Goal: Transaction & Acquisition: Purchase product/service

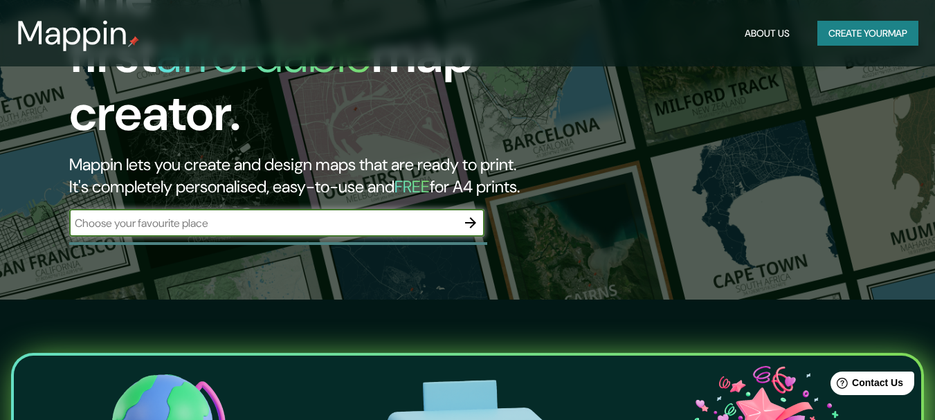
scroll to position [138, 0]
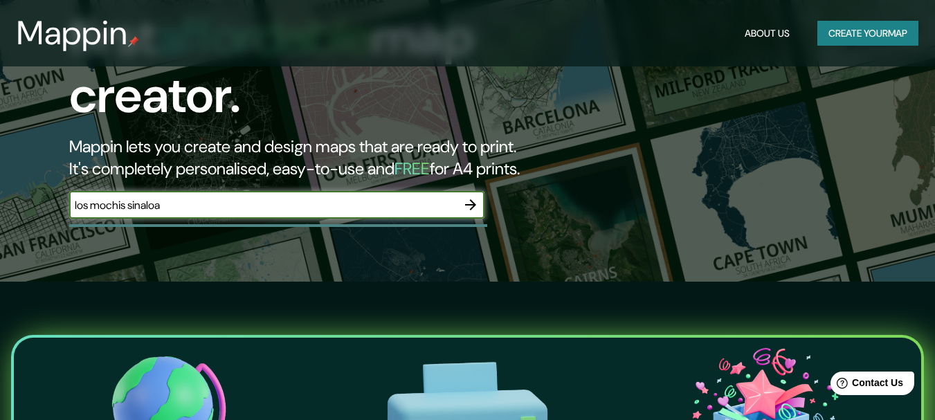
type input "los mochis sinaloa"
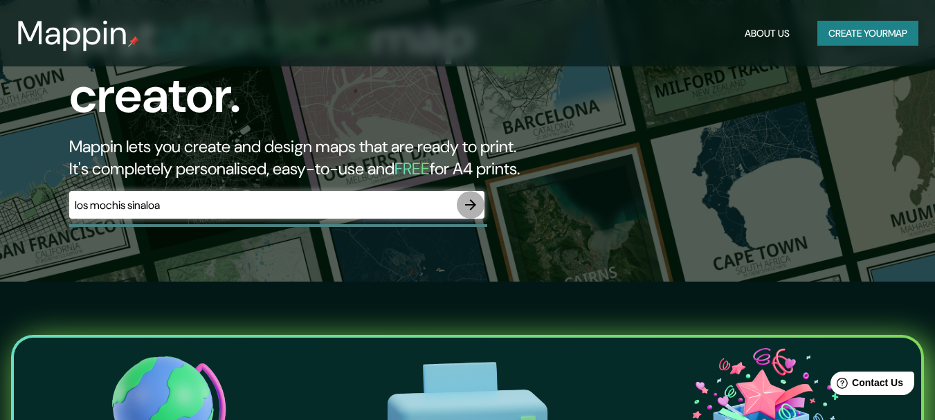
click at [473, 199] on icon "button" at bounding box center [470, 204] width 11 height 11
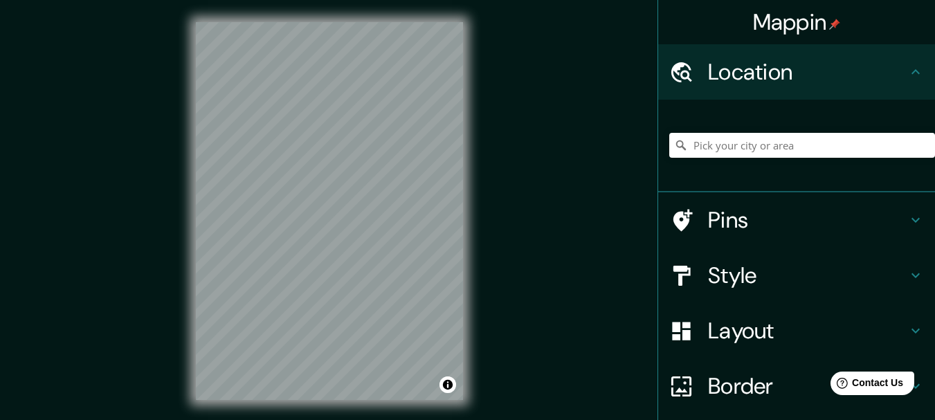
click at [754, 278] on h4 "Style" at bounding box center [807, 276] width 199 height 28
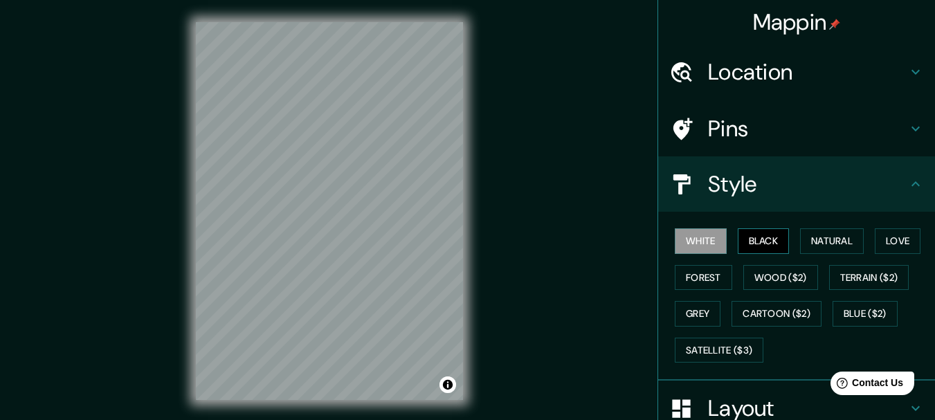
click at [740, 239] on button "Black" at bounding box center [764, 241] width 52 height 26
click at [694, 240] on button "White" at bounding box center [701, 241] width 52 height 26
click at [833, 234] on button "Natural" at bounding box center [832, 241] width 64 height 26
click at [693, 244] on button "White" at bounding box center [701, 241] width 52 height 26
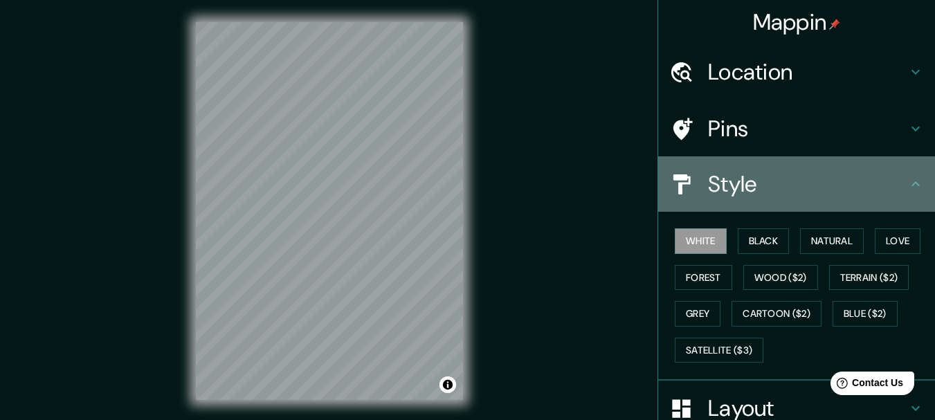
click at [907, 177] on icon at bounding box center [915, 184] width 17 height 17
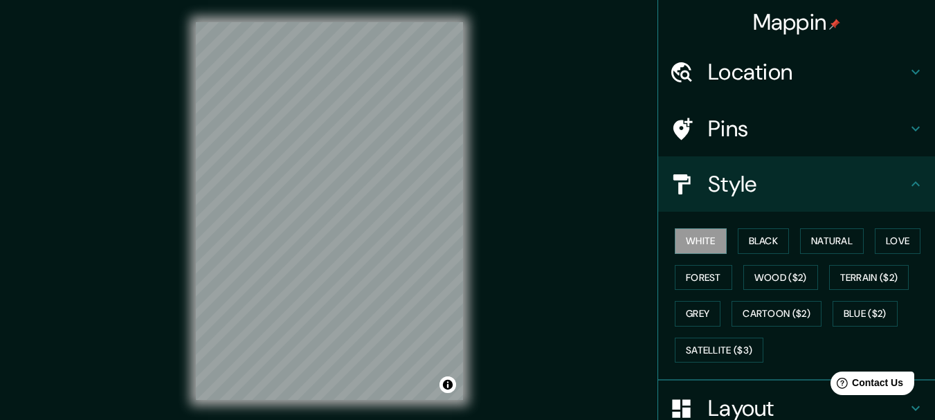
click at [896, 129] on h4 "Pins" at bounding box center [807, 129] width 199 height 28
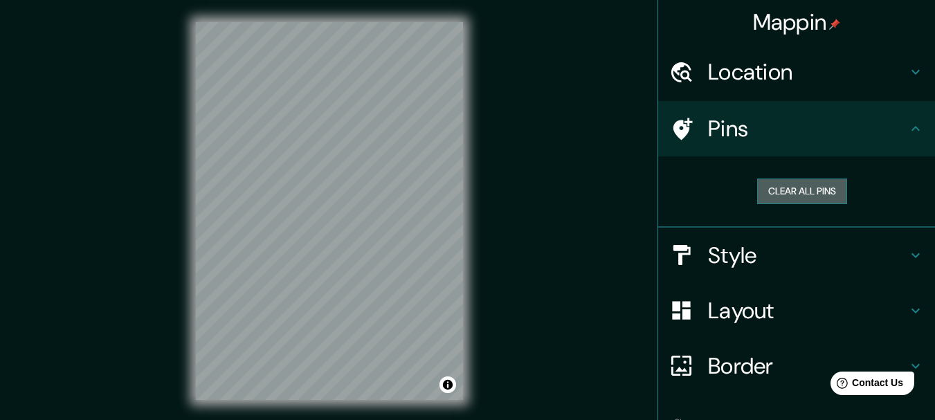
click at [792, 190] on button "Clear all pins" at bounding box center [802, 192] width 90 height 26
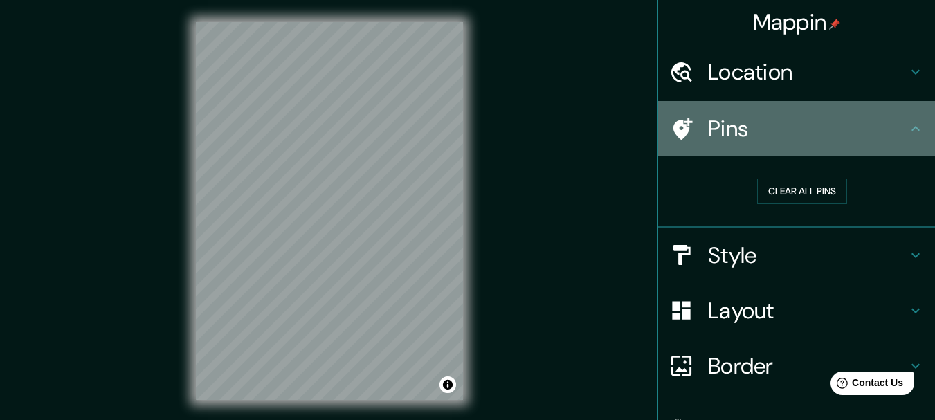
click at [907, 126] on icon at bounding box center [915, 128] width 17 height 17
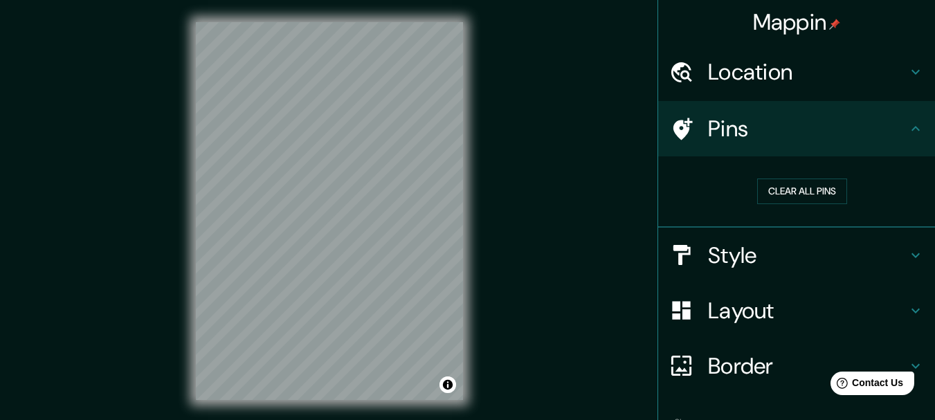
click at [895, 75] on h4 "Location" at bounding box center [807, 72] width 199 height 28
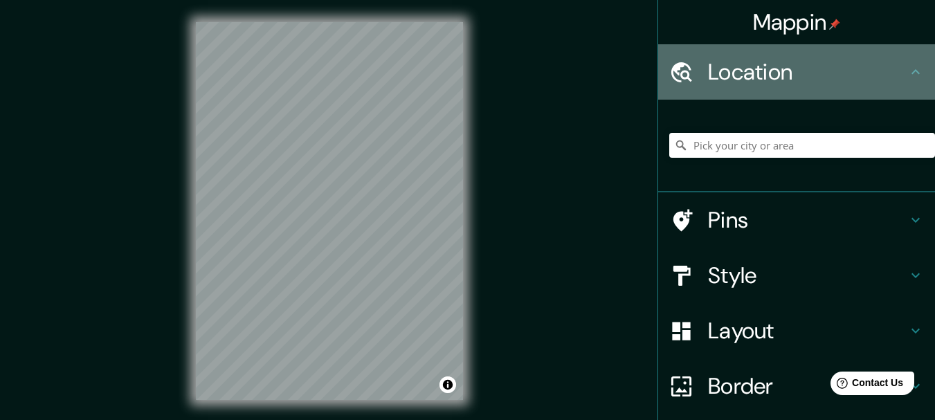
click at [895, 75] on h4 "Location" at bounding box center [807, 72] width 199 height 28
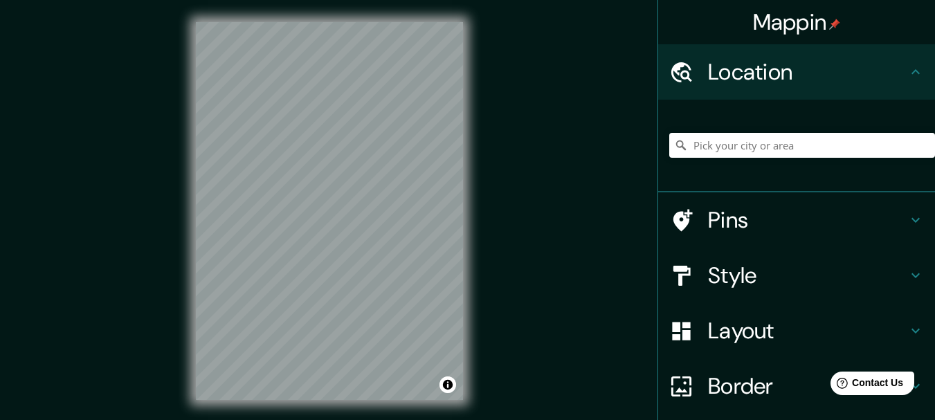
click at [591, 162] on div "Mappin Location Pins Style Layout Border Choose a border. Hint : you can make l…" at bounding box center [467, 222] width 935 height 444
click at [429, 154] on div "© Mapbox © OpenStreetMap Improve this map" at bounding box center [329, 211] width 311 height 422
drag, startPoint x: 183, startPoint y: 203, endPoint x: 503, endPoint y: 148, distance: 325.1
click at [547, 132] on div "Mappin Location Pins Style Layout Border Choose a border. Hint : you can make l…" at bounding box center [467, 222] width 935 height 444
click at [487, 125] on div "Mappin Location Pins Style Layout Border Choose a border. Hint : you can make l…" at bounding box center [467, 222] width 935 height 444
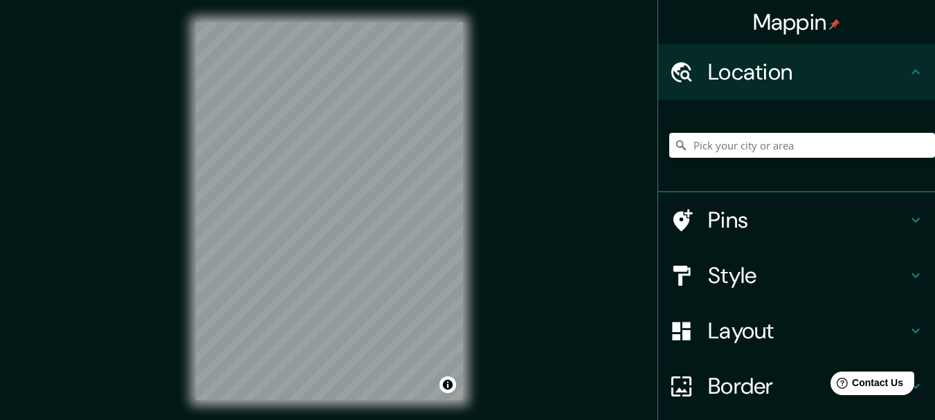
click at [833, 66] on h4 "Location" at bounding box center [807, 72] width 199 height 28
click at [783, 145] on input "Pick your city or area" at bounding box center [802, 145] width 266 height 25
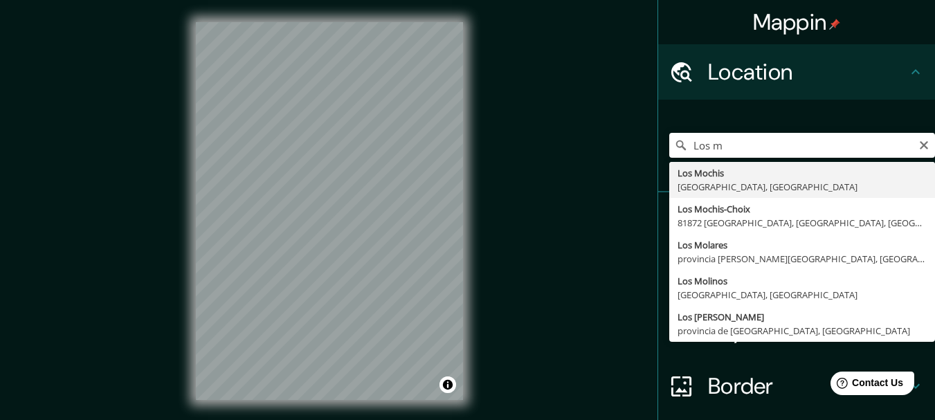
type input "[GEOGRAPHIC_DATA], [GEOGRAPHIC_DATA], [GEOGRAPHIC_DATA]"
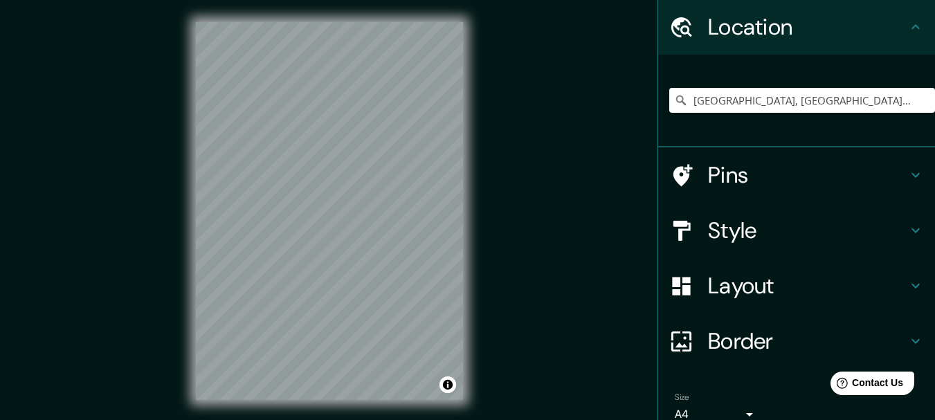
scroll to position [69, 0]
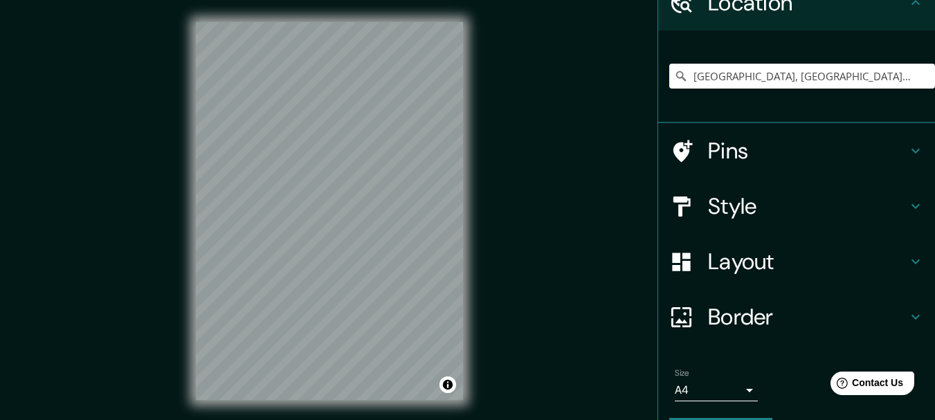
click at [774, 260] on h4 "Layout" at bounding box center [807, 262] width 199 height 28
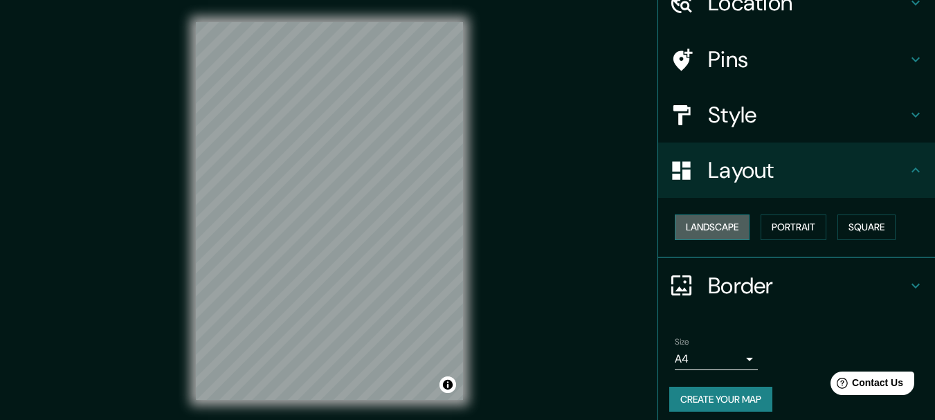
click at [697, 231] on button "Landscape" at bounding box center [712, 228] width 75 height 26
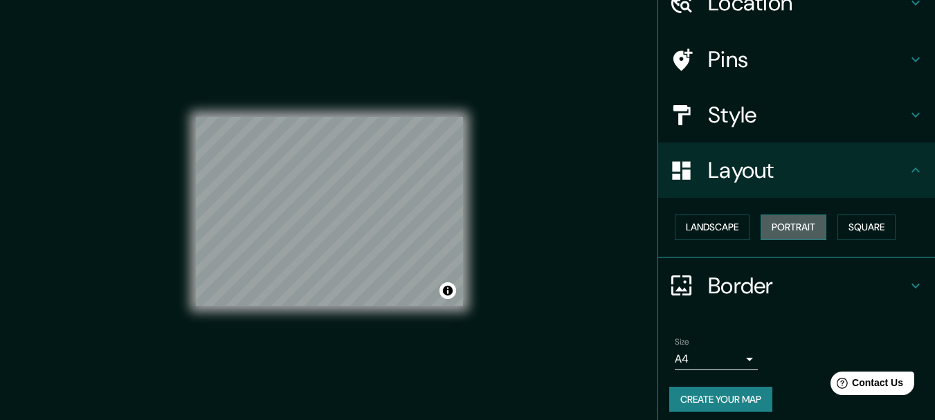
click at [770, 226] on button "Portrait" at bounding box center [794, 228] width 66 height 26
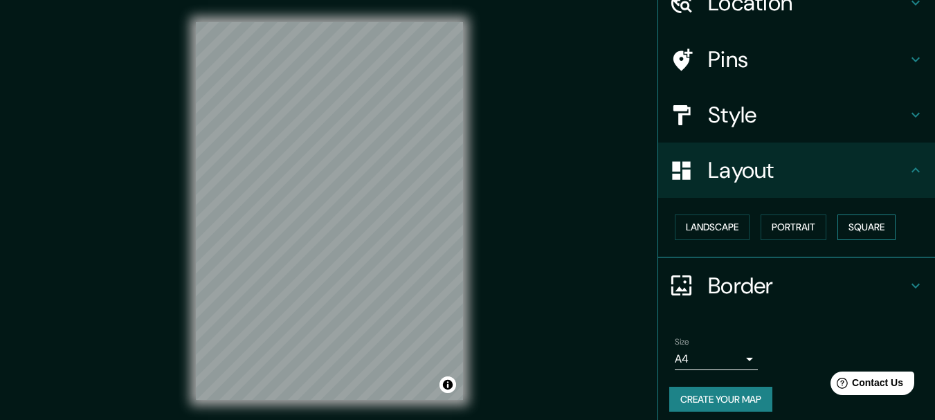
click at [880, 221] on button "Square" at bounding box center [866, 228] width 58 height 26
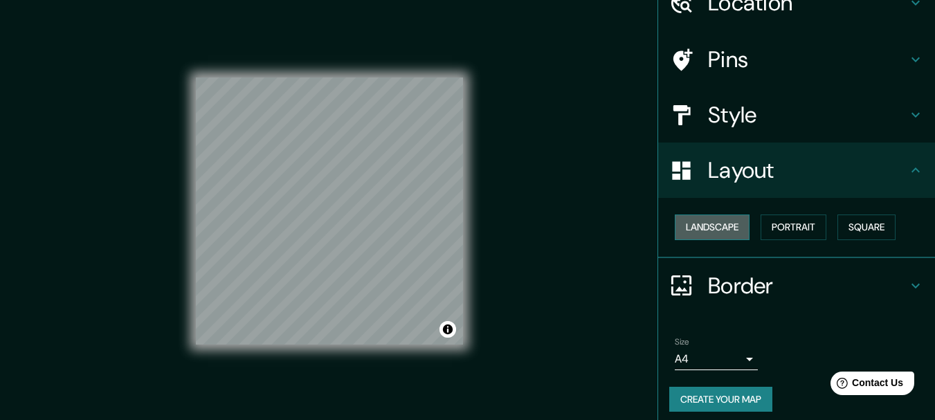
click at [696, 235] on button "Landscape" at bounding box center [712, 228] width 75 height 26
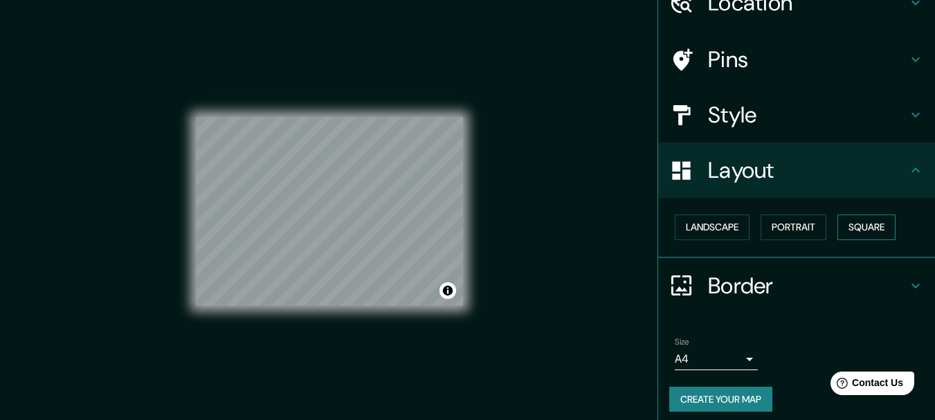
click at [867, 217] on button "Square" at bounding box center [866, 228] width 58 height 26
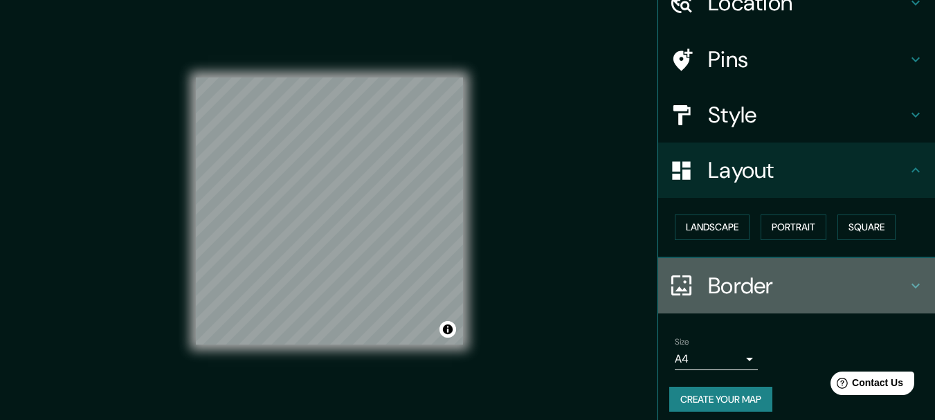
click at [819, 273] on h4 "Border" at bounding box center [807, 286] width 199 height 28
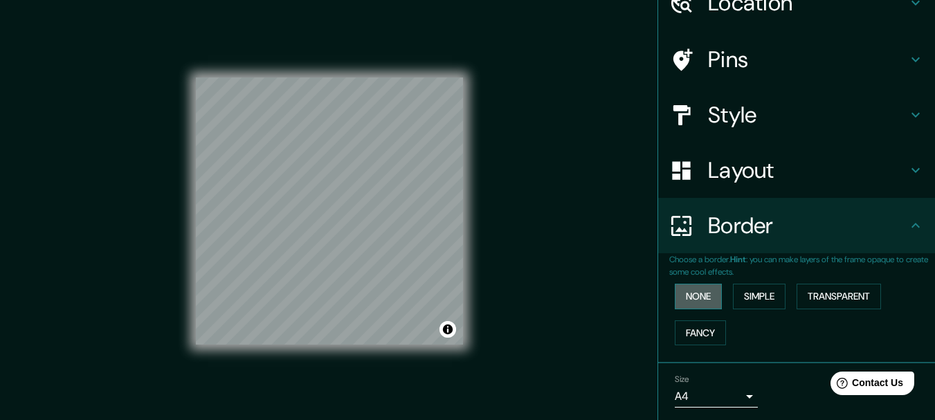
click at [694, 302] on button "None" at bounding box center [698, 297] width 47 height 26
click at [752, 293] on button "Simple" at bounding box center [759, 297] width 53 height 26
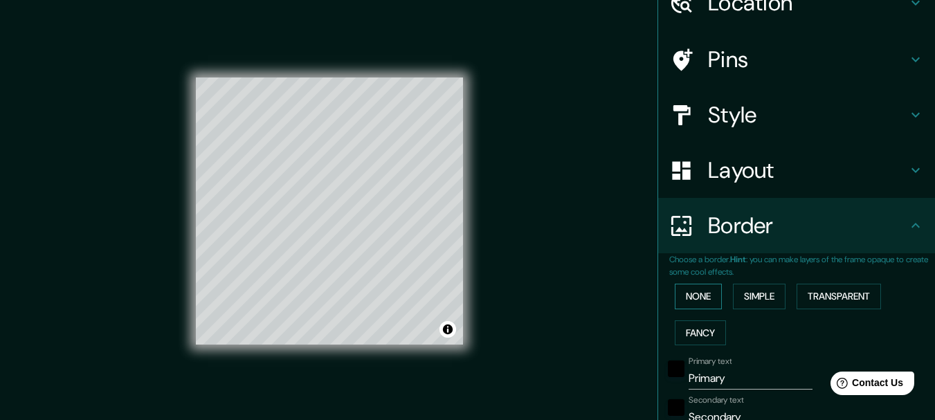
click at [686, 300] on button "None" at bounding box center [698, 297] width 47 height 26
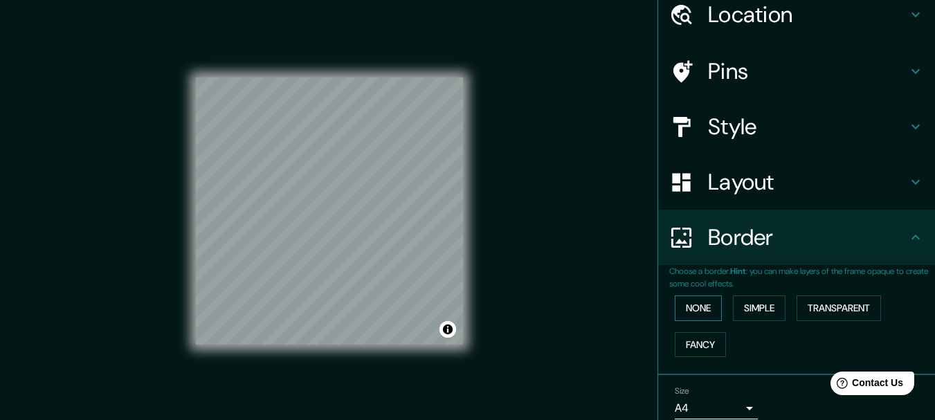
scroll to position [0, 0]
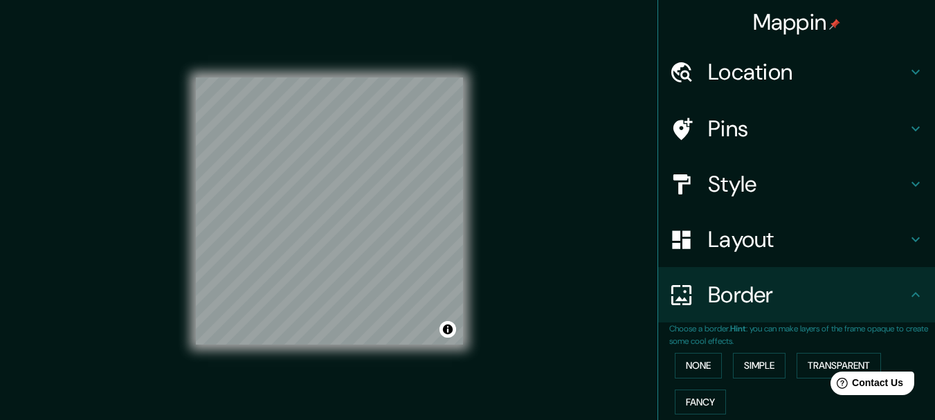
click at [746, 178] on h4 "Style" at bounding box center [807, 184] width 199 height 28
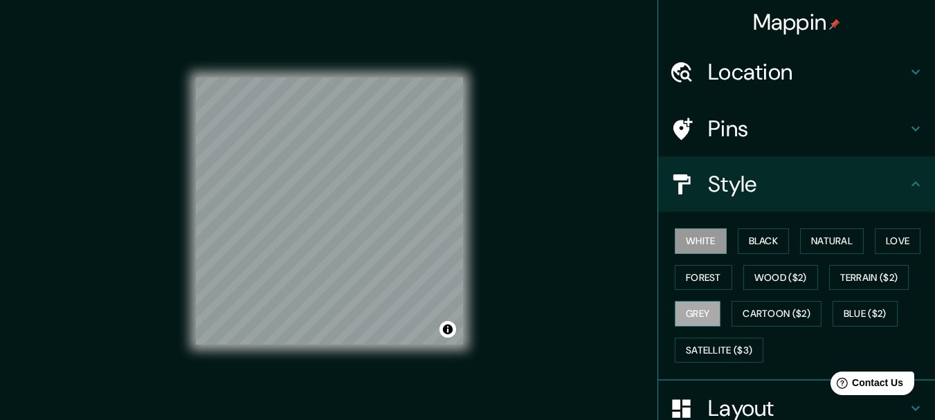
click at [700, 318] on button "Grey" at bounding box center [698, 314] width 46 height 26
click at [702, 274] on button "Forest" at bounding box center [703, 278] width 57 height 26
click at [699, 244] on button "White" at bounding box center [701, 241] width 52 height 26
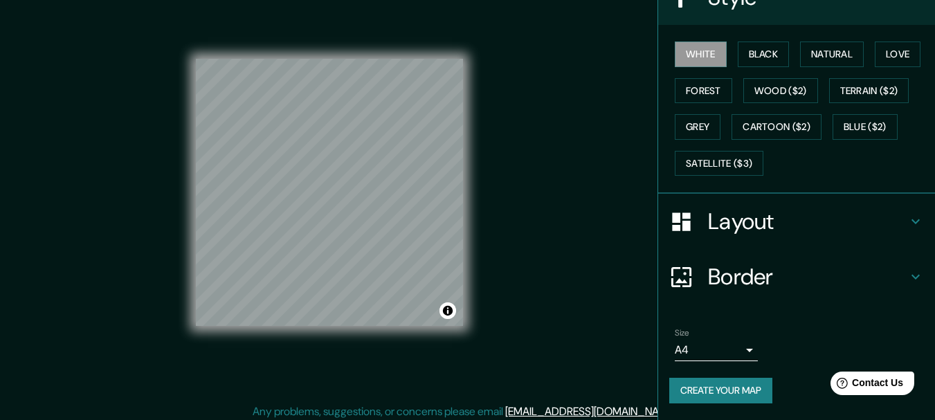
scroll to position [24, 0]
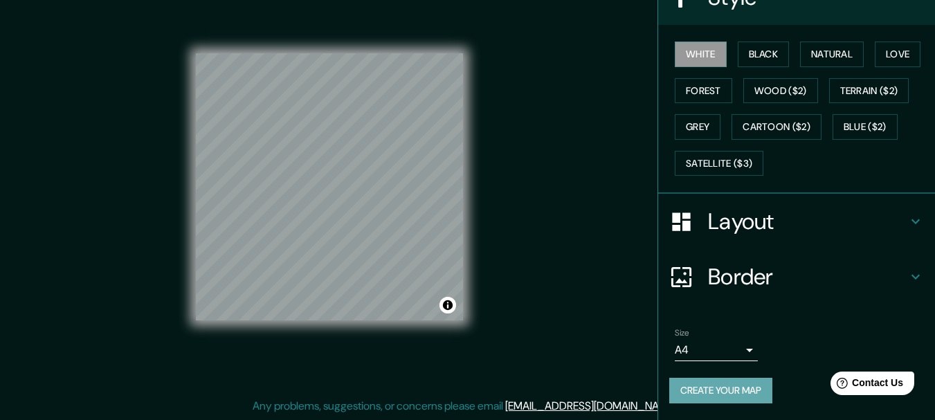
click at [694, 383] on button "Create your map" at bounding box center [720, 391] width 103 height 26
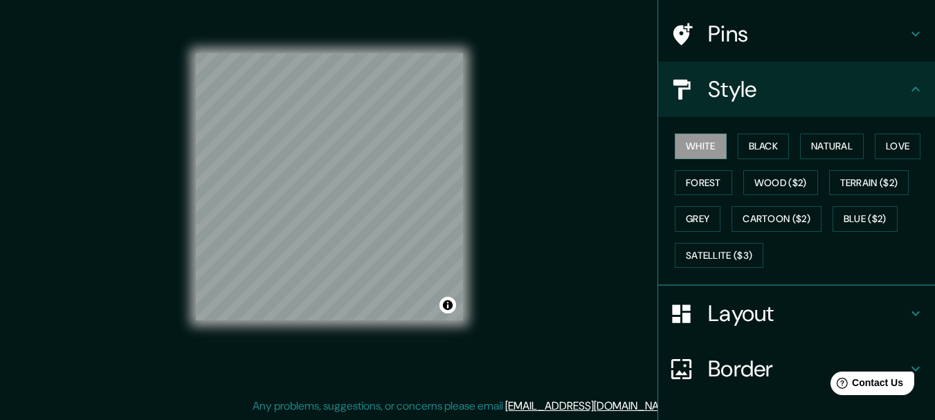
scroll to position [187, 0]
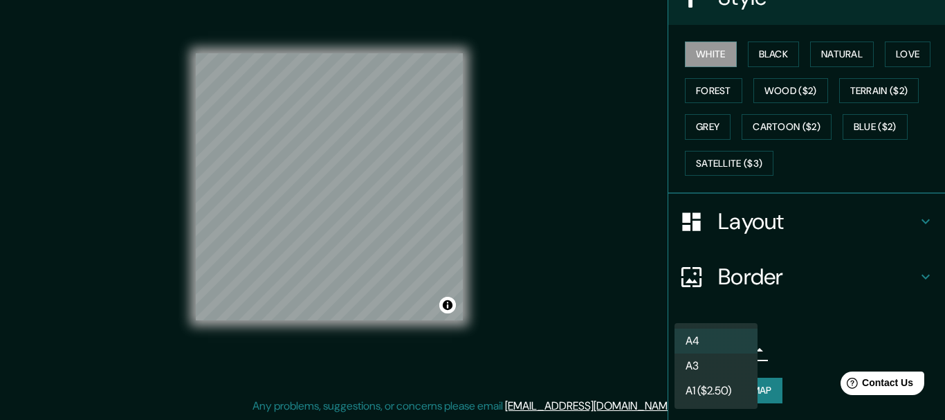
click at [733, 346] on body "Mappin Location [GEOGRAPHIC_DATA], [GEOGRAPHIC_DATA], [GEOGRAPHIC_DATA] Pins St…" at bounding box center [472, 186] width 945 height 420
click at [733, 346] on li "A4" at bounding box center [716, 341] width 83 height 25
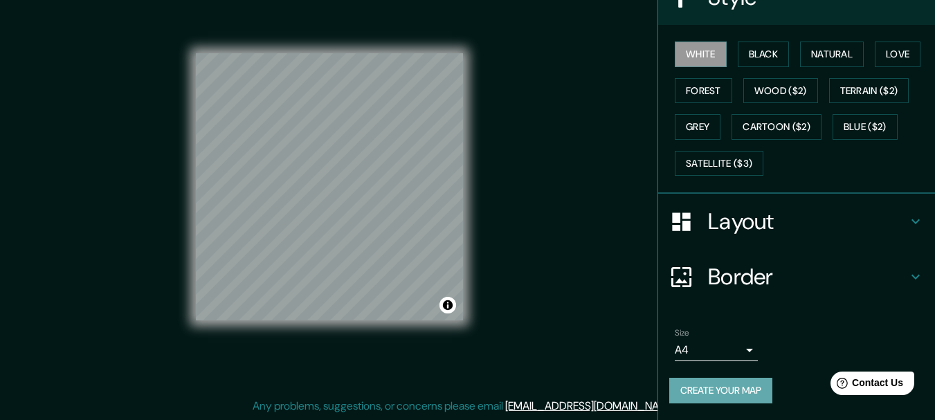
click at [712, 387] on button "Create your map" at bounding box center [720, 391] width 103 height 26
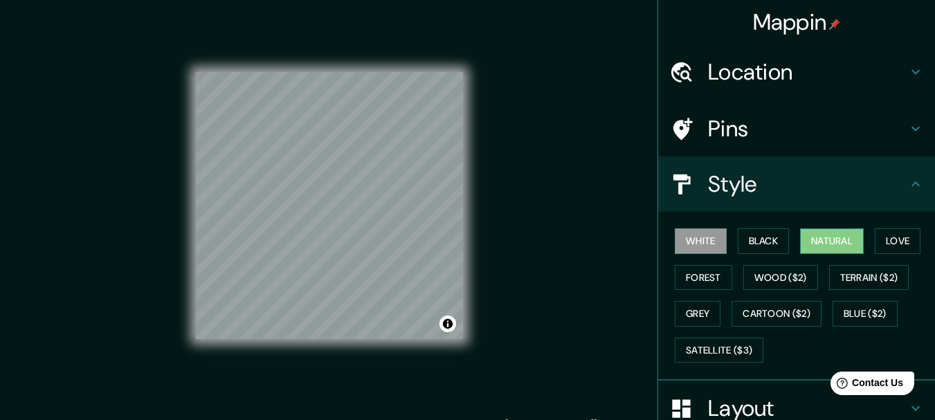
scroll to position [0, 0]
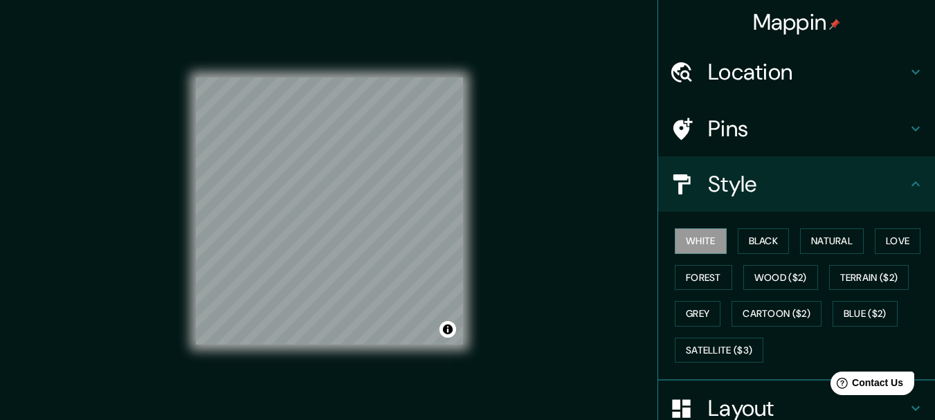
click at [896, 183] on h4 "Style" at bounding box center [807, 184] width 199 height 28
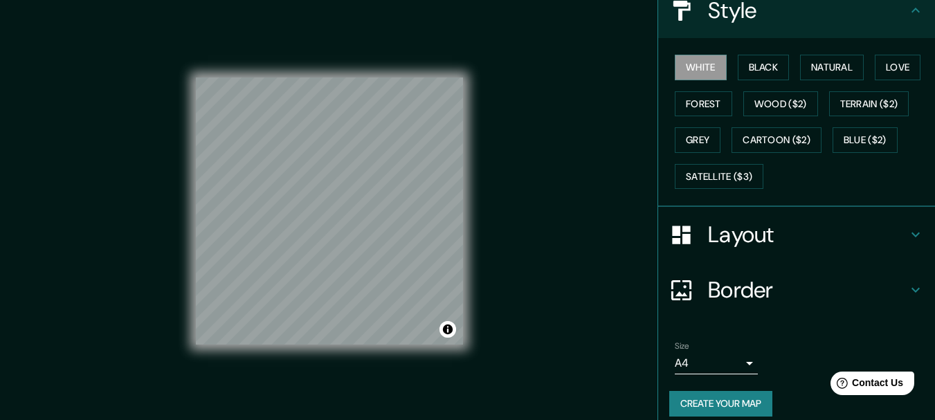
scroll to position [187, 0]
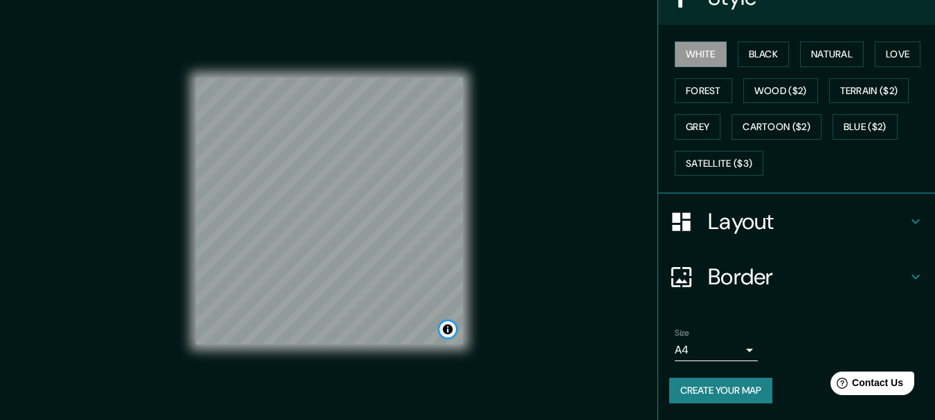
click at [449, 338] on button "Toggle attribution" at bounding box center [448, 329] width 17 height 17
click at [623, 282] on div "Mappin Location [GEOGRAPHIC_DATA], [GEOGRAPHIC_DATA], [GEOGRAPHIC_DATA] Pins St…" at bounding box center [467, 222] width 935 height 444
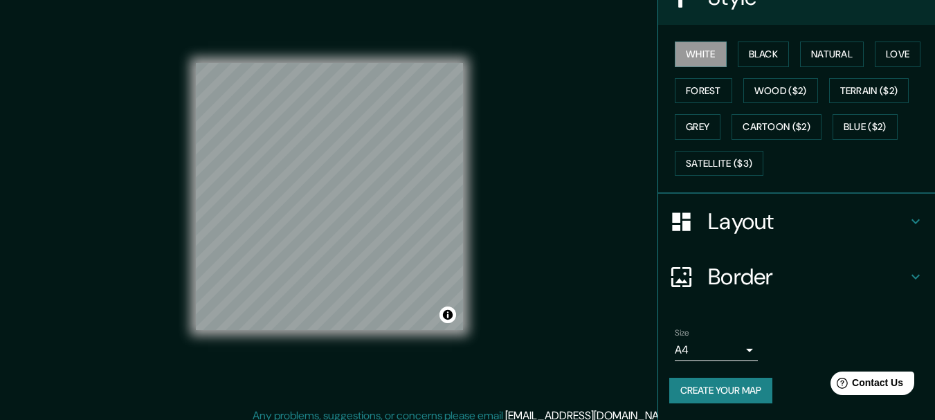
scroll to position [0, 0]
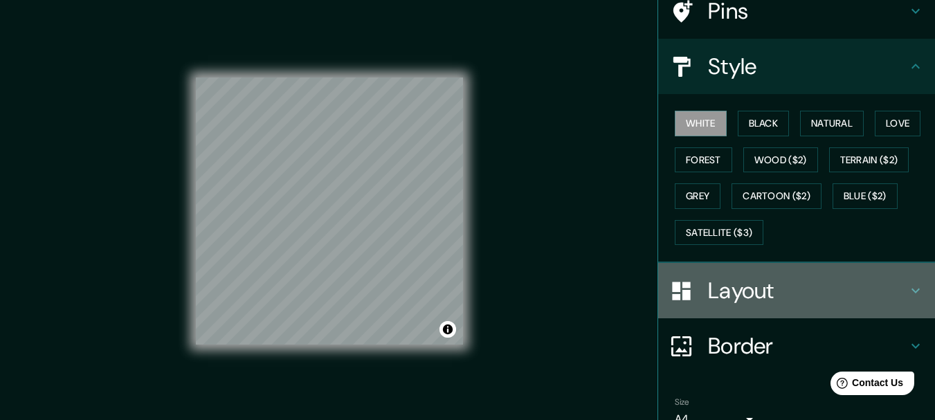
click at [745, 296] on h4 "Layout" at bounding box center [807, 291] width 199 height 28
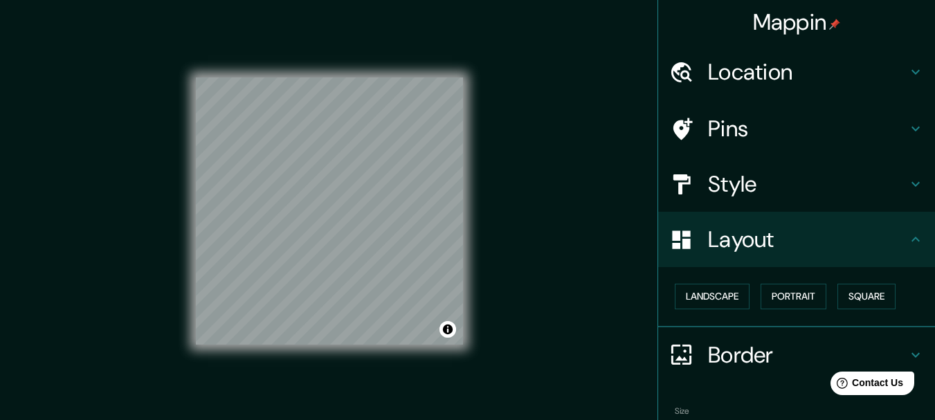
click at [749, 134] on h4 "Pins" at bounding box center [807, 129] width 199 height 28
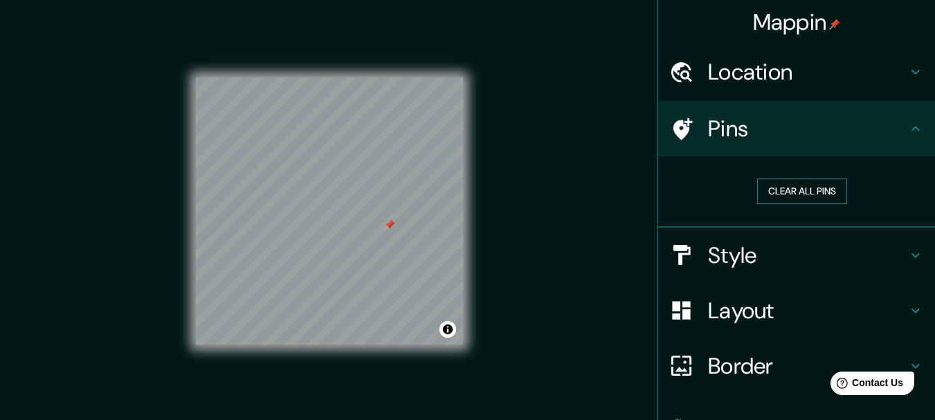
click at [827, 202] on button "Clear all pins" at bounding box center [802, 192] width 90 height 26
click at [757, 83] on h4 "Location" at bounding box center [807, 72] width 199 height 28
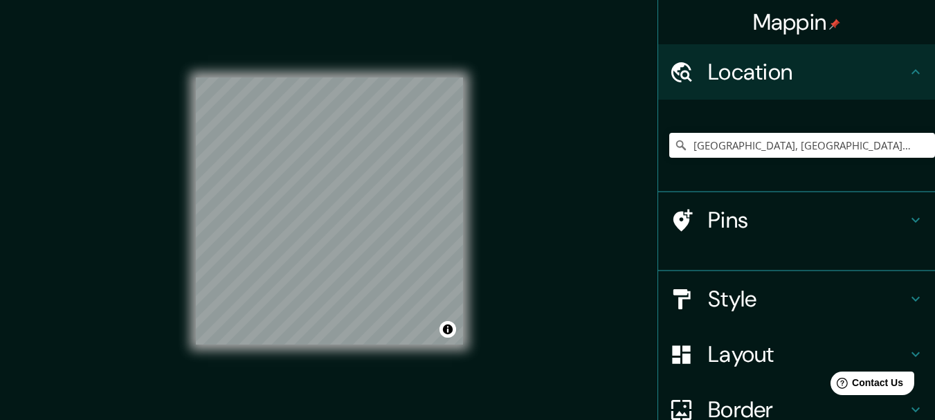
click at [757, 83] on h4 "Location" at bounding box center [807, 72] width 199 height 28
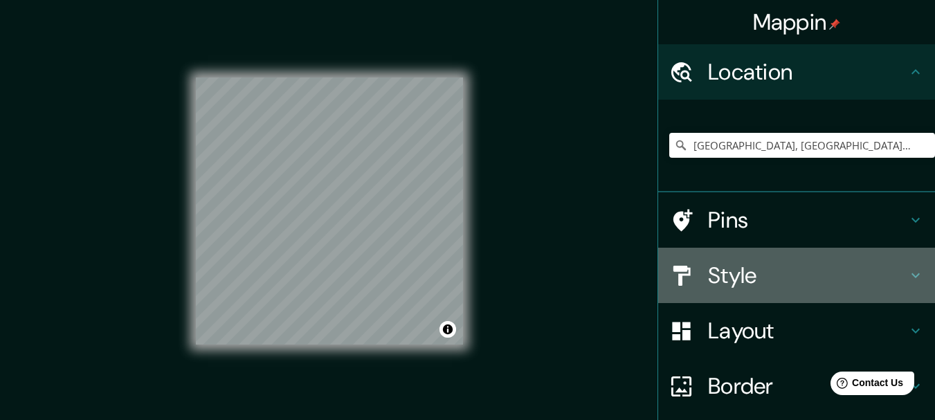
click at [776, 280] on h4 "Style" at bounding box center [807, 276] width 199 height 28
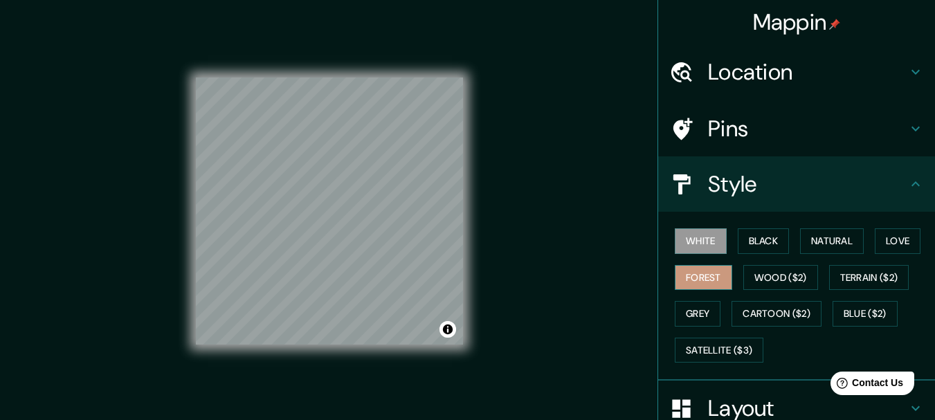
click at [685, 280] on button "Forest" at bounding box center [703, 278] width 57 height 26
click at [697, 305] on button "Grey" at bounding box center [698, 314] width 46 height 26
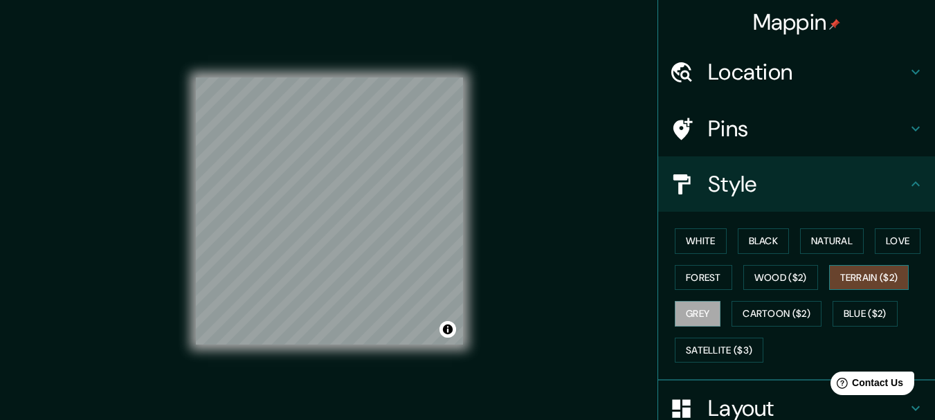
click at [849, 266] on button "Terrain ($2)" at bounding box center [869, 278] width 80 height 26
click at [745, 278] on button "Wood ($2)" at bounding box center [780, 278] width 75 height 26
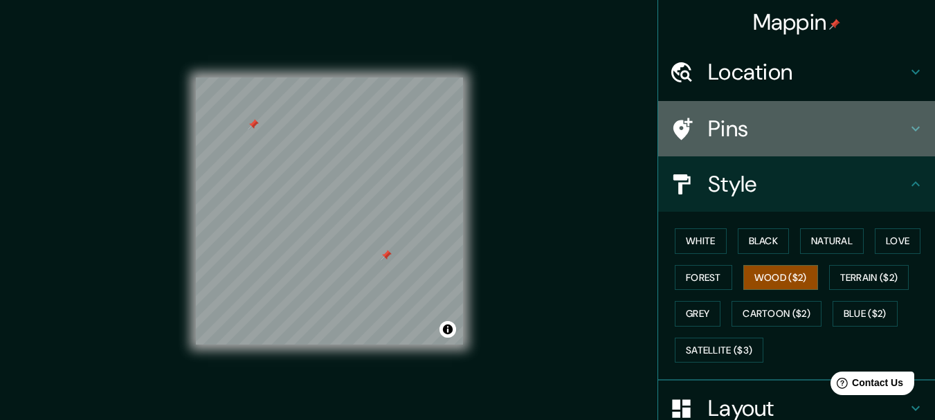
click at [708, 116] on h4 "Pins" at bounding box center [807, 129] width 199 height 28
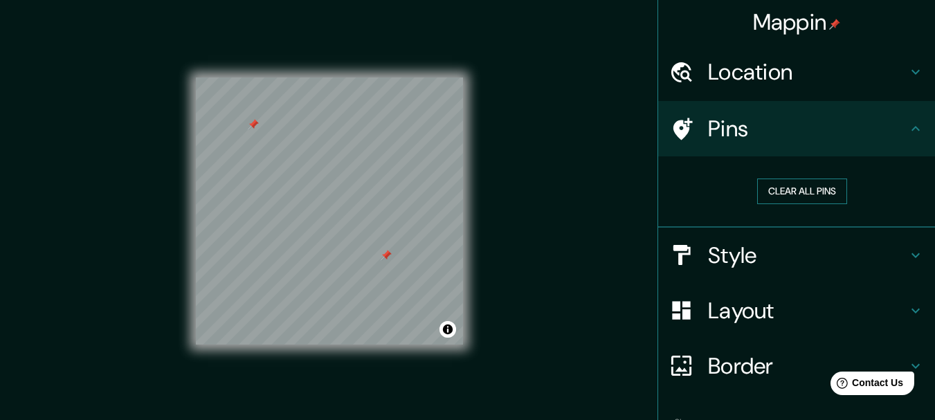
click at [816, 185] on button "Clear all pins" at bounding box center [802, 192] width 90 height 26
click at [804, 188] on button "Clear all pins" at bounding box center [802, 192] width 90 height 26
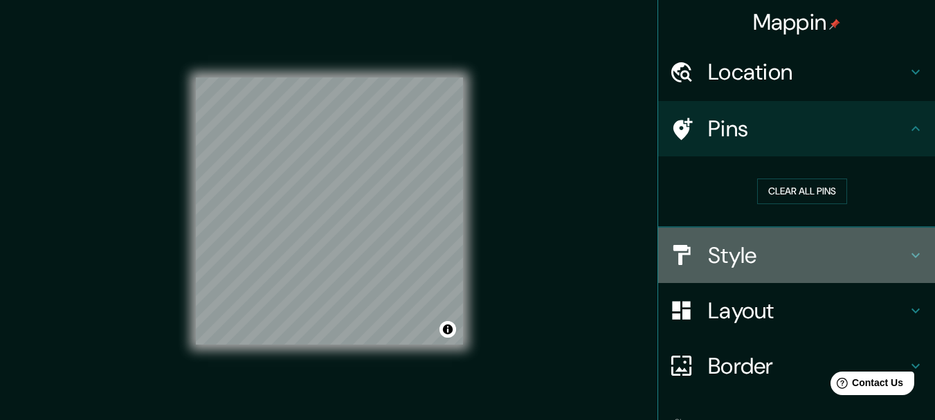
drag, startPoint x: 766, startPoint y: 251, endPoint x: 751, endPoint y: 248, distance: 15.6
click at [763, 251] on h4 "Style" at bounding box center [807, 256] width 199 height 28
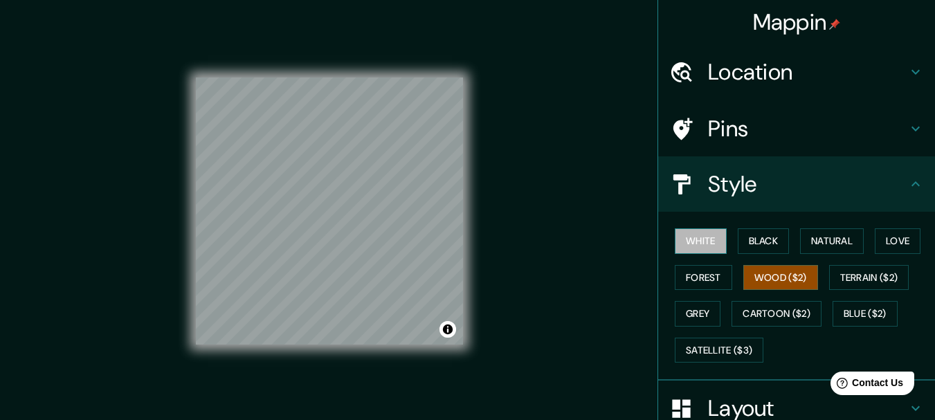
click at [688, 248] on button "White" at bounding box center [701, 241] width 52 height 26
click at [408, 379] on div "© Mapbox © OpenStreetMap Improve this map" at bounding box center [329, 211] width 267 height 378
click at [102, 203] on div "Mappin Location [GEOGRAPHIC_DATA], [GEOGRAPHIC_DATA], [GEOGRAPHIC_DATA] Pins St…" at bounding box center [467, 222] width 935 height 444
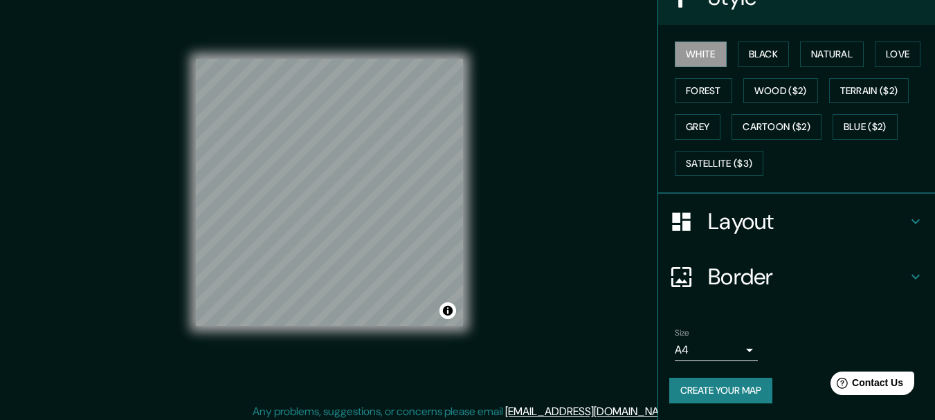
scroll to position [24, 0]
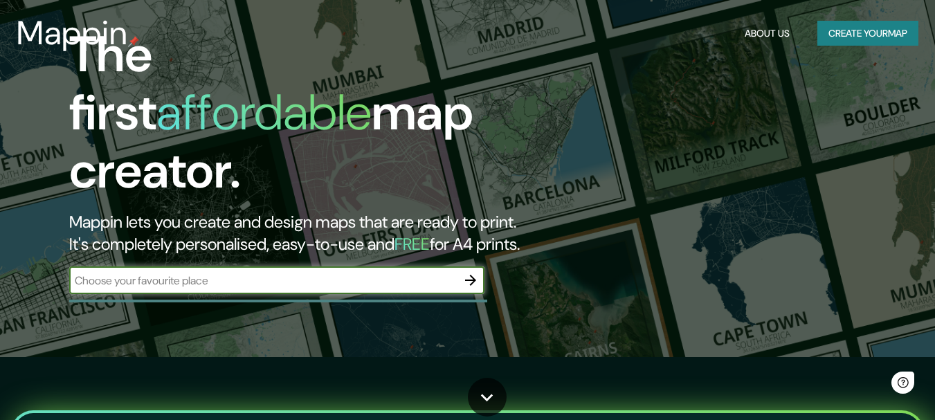
scroll to position [69, 0]
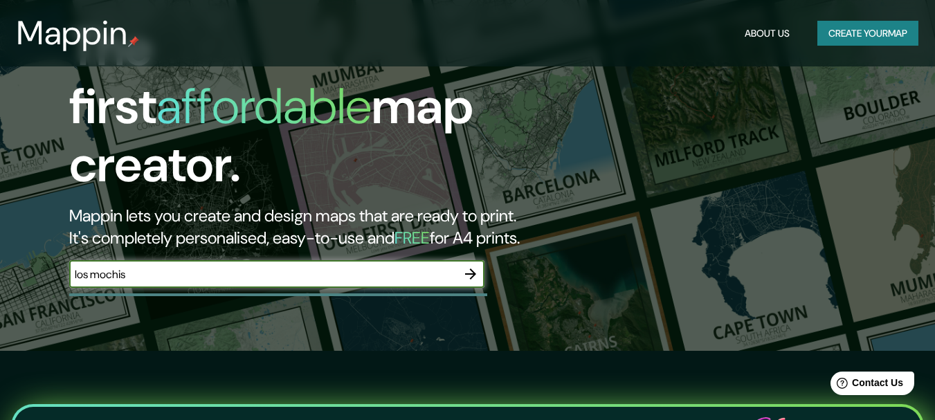
type input "los mochis sinaloa"
click at [466, 269] on icon "button" at bounding box center [470, 274] width 11 height 11
